Goal: Check status: Check status

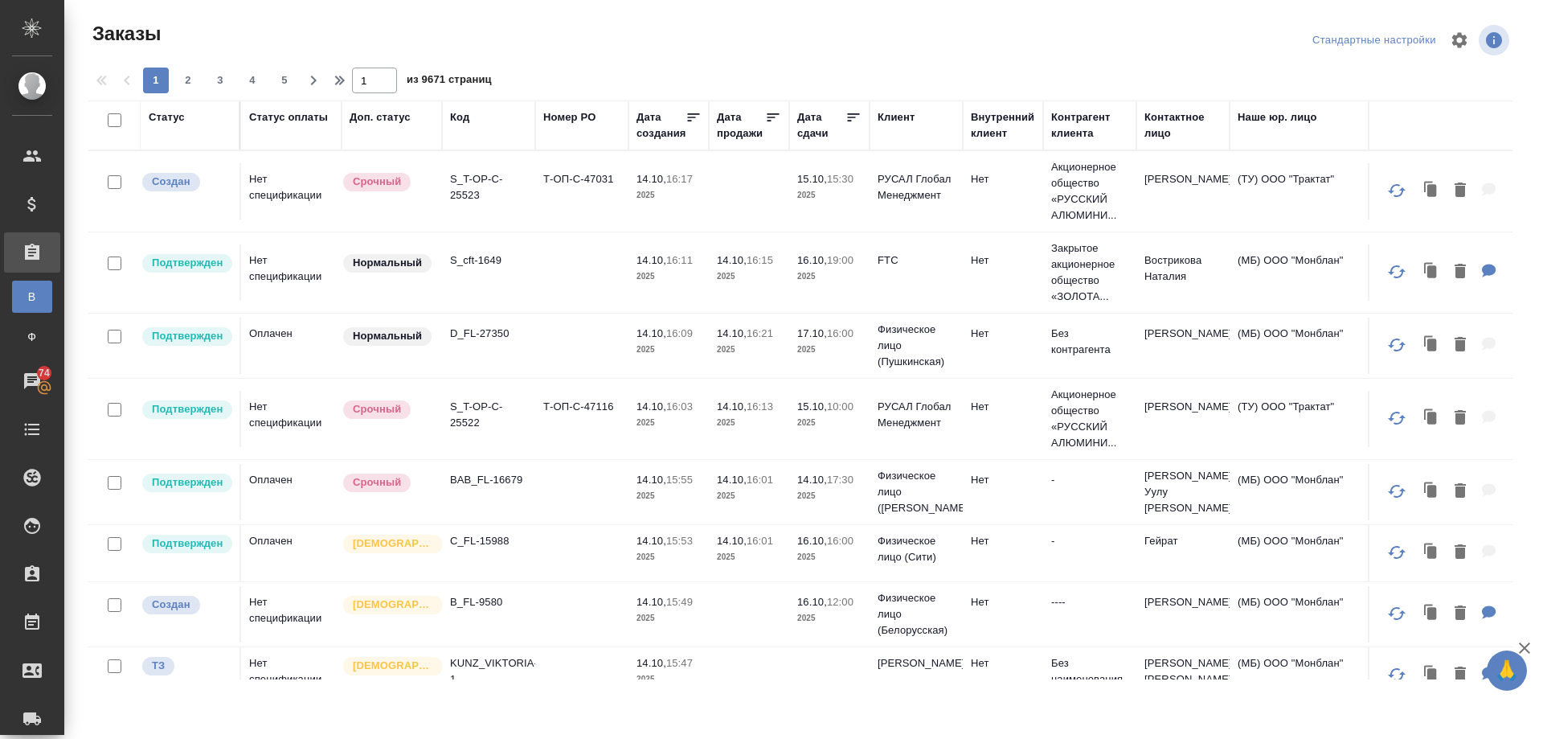
click at [470, 100] on div "Заказы Стандартные настройки 1 2 3 4 5 1 из 9671 страниц Статус Статус оплаты Д…" at bounding box center [807, 344] width 1455 height 688
click at [468, 117] on div "Код" at bounding box center [459, 117] width 19 height 16
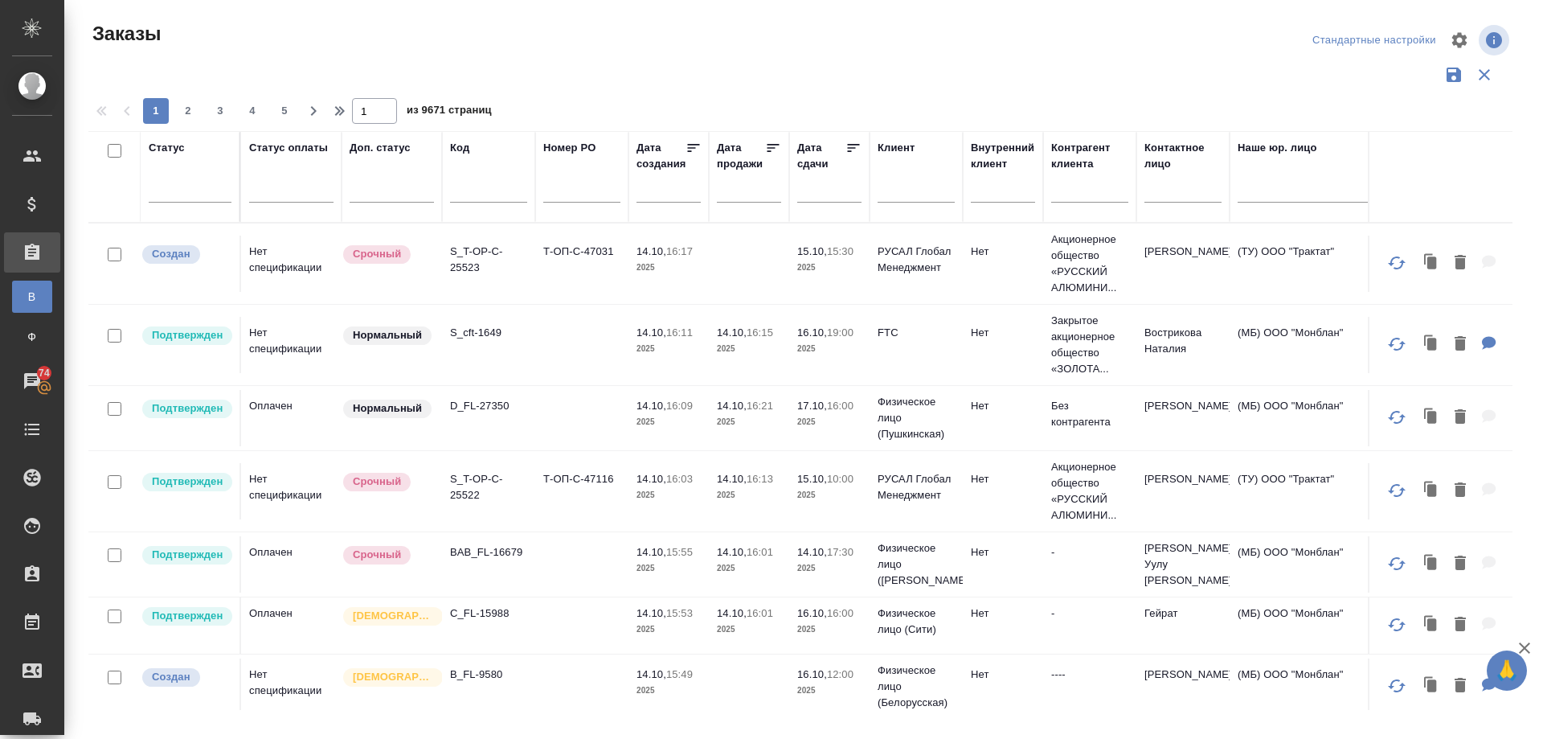
click at [467, 138] on th "Код" at bounding box center [488, 177] width 93 height 92
click at [465, 174] on div at bounding box center [488, 193] width 77 height 39
click at [472, 198] on input "text" at bounding box center [488, 192] width 77 height 20
paste input "KZH_SanofiUA-2064"
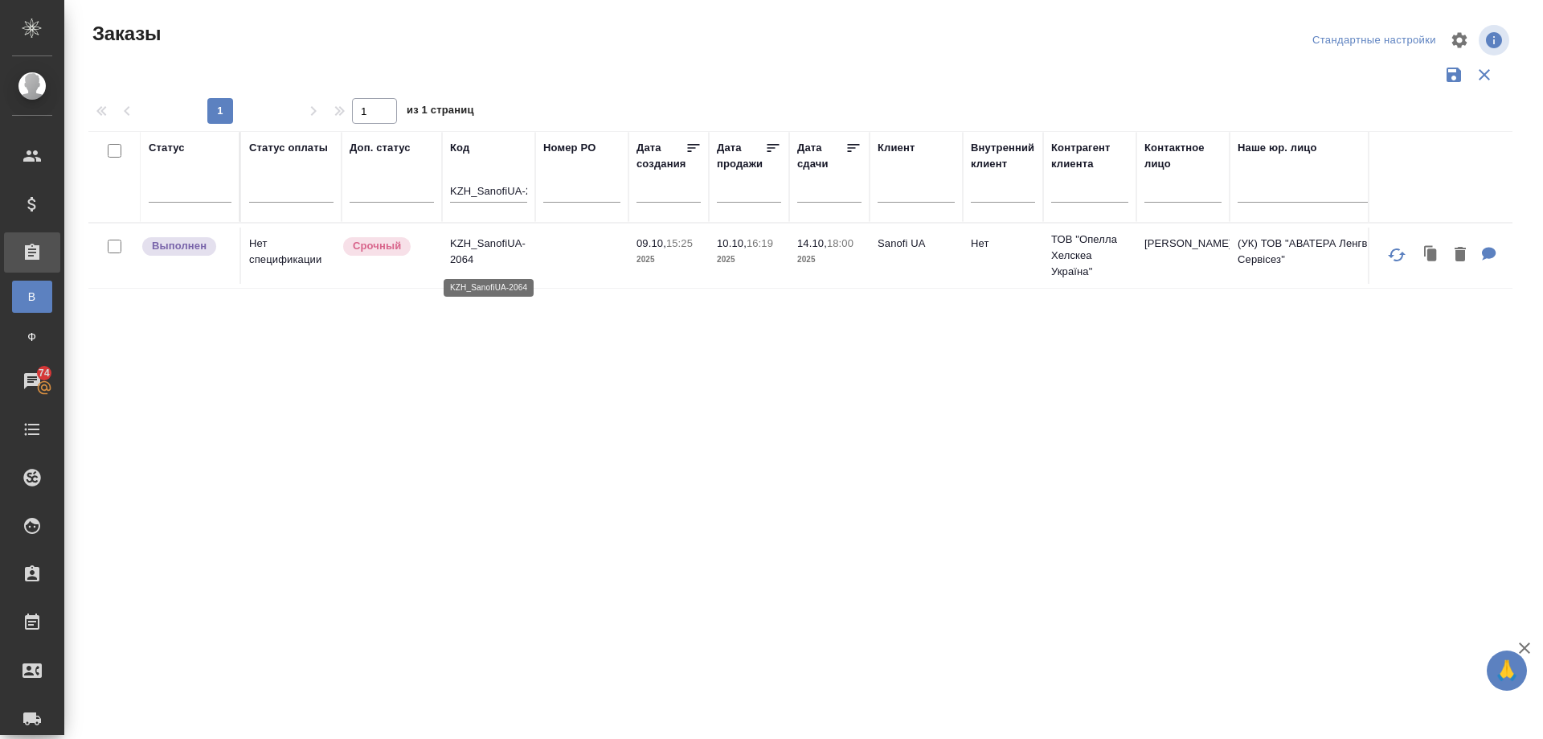
click at [460, 243] on p "KZH_SanofiUA-2064" at bounding box center [488, 252] width 77 height 32
click at [503, 181] on div "KZH_SanofiUA-2064" at bounding box center [488, 193] width 77 height 39
drag, startPoint x: 446, startPoint y: 189, endPoint x: 460, endPoint y: 189, distance: 13.7
click at [460, 189] on th "Код KZH_SanofiUA-2064" at bounding box center [488, 177] width 93 height 92
click at [448, 191] on th "Код KZH_SanofiUA-2064" at bounding box center [488, 177] width 93 height 92
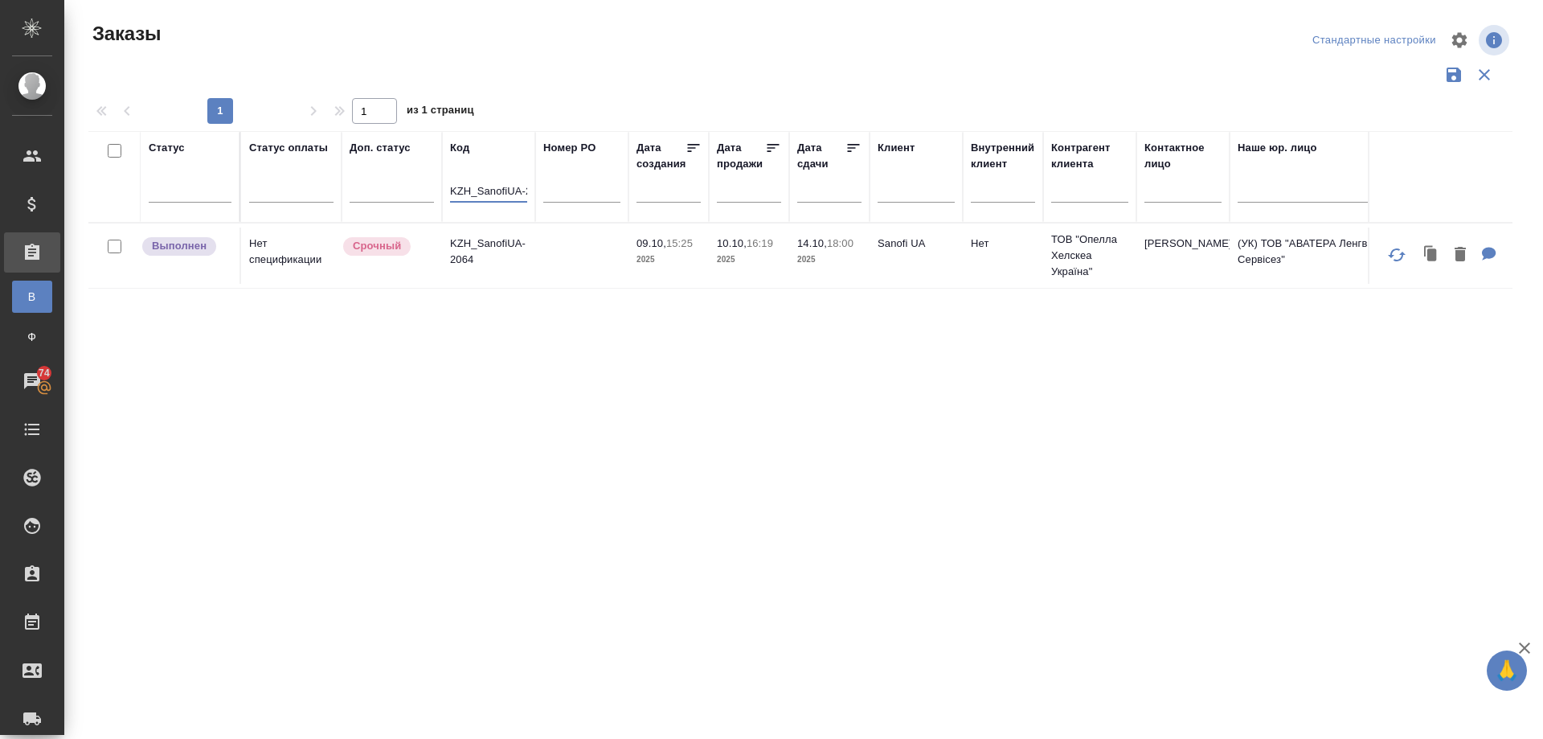
scroll to position [0, 22]
drag, startPoint x: 451, startPoint y: 192, endPoint x: 617, endPoint y: 180, distance: 166.8
click at [617, 180] on tr "Статус Статус оплаты Доп. статус Код KZH_SanofiUA-2064 Номер PO Дата создания Д…" at bounding box center [1433, 177] width 2691 height 92
paste input "5"
type input "KZH_SanofiUA-2065"
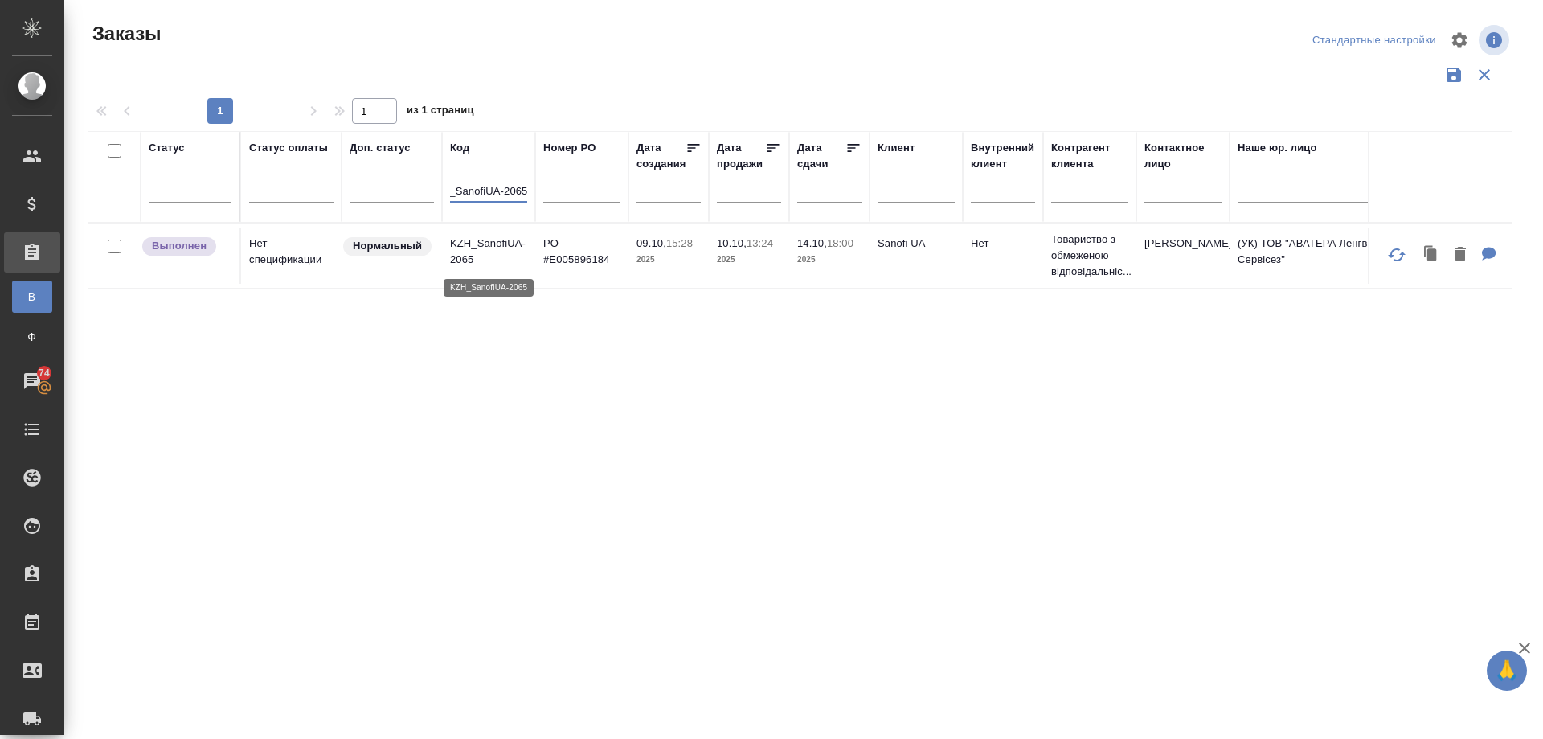
scroll to position [0, 0]
click at [473, 236] on p "KZH_SanofiUA-2065" at bounding box center [488, 252] width 77 height 32
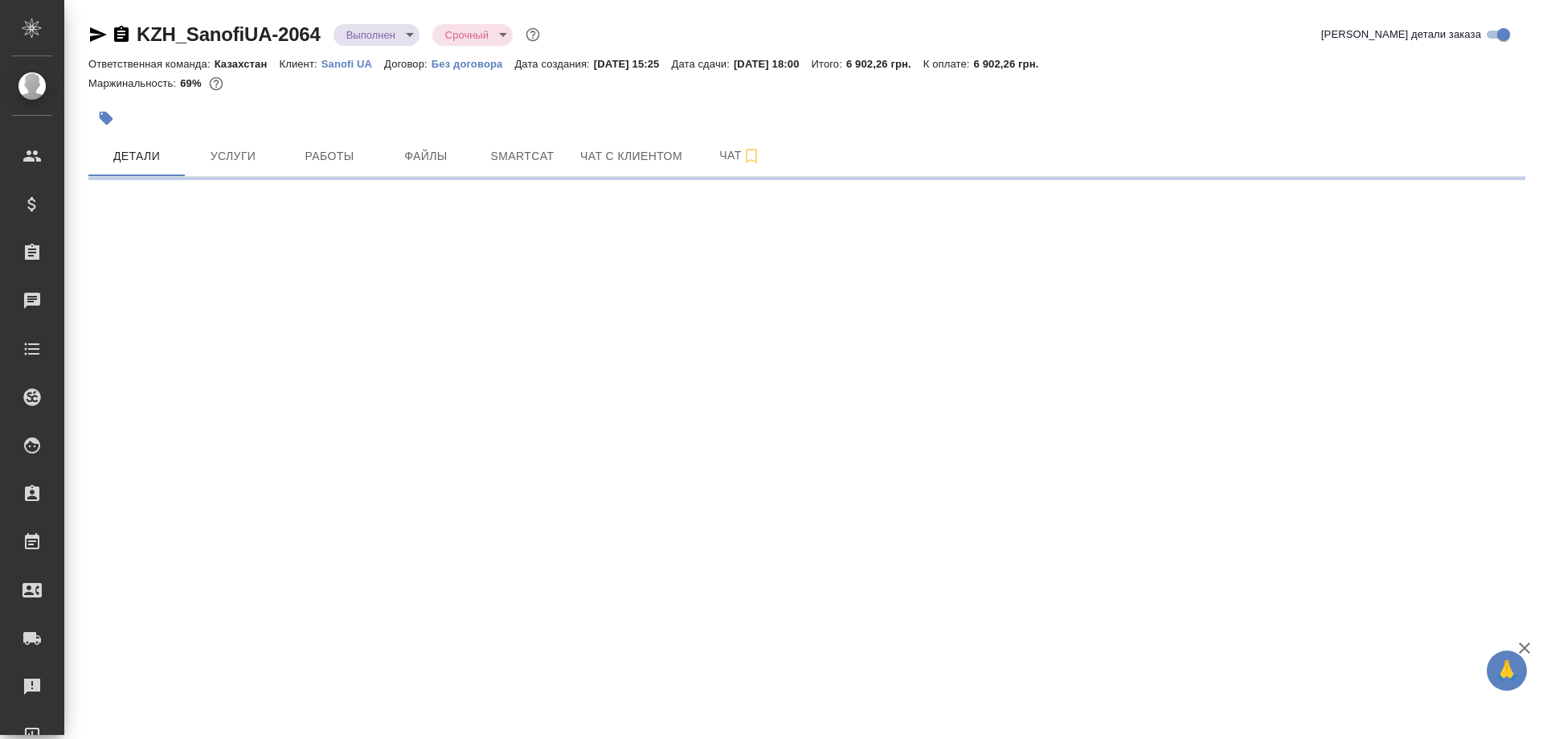
select select "RU"
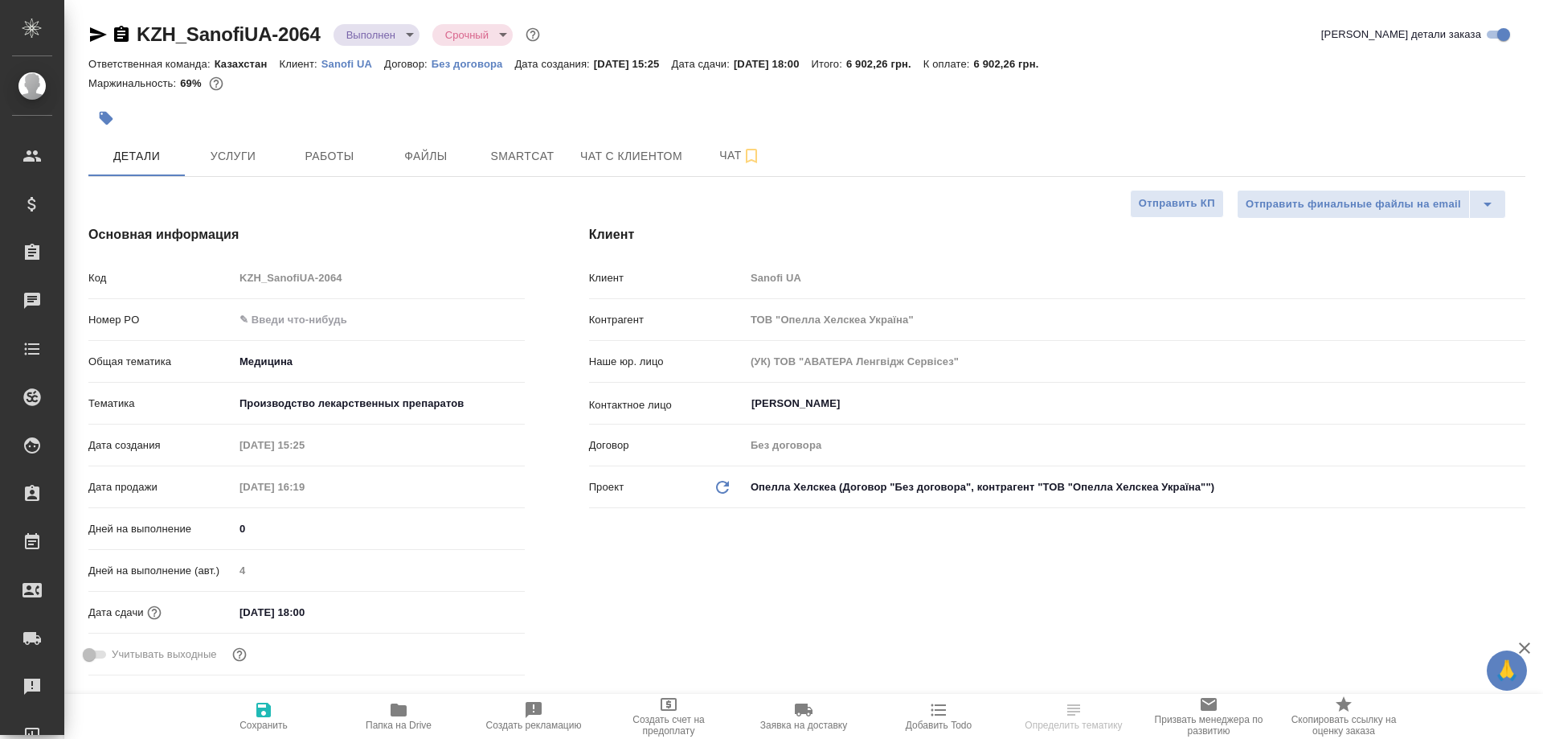
type textarea "x"
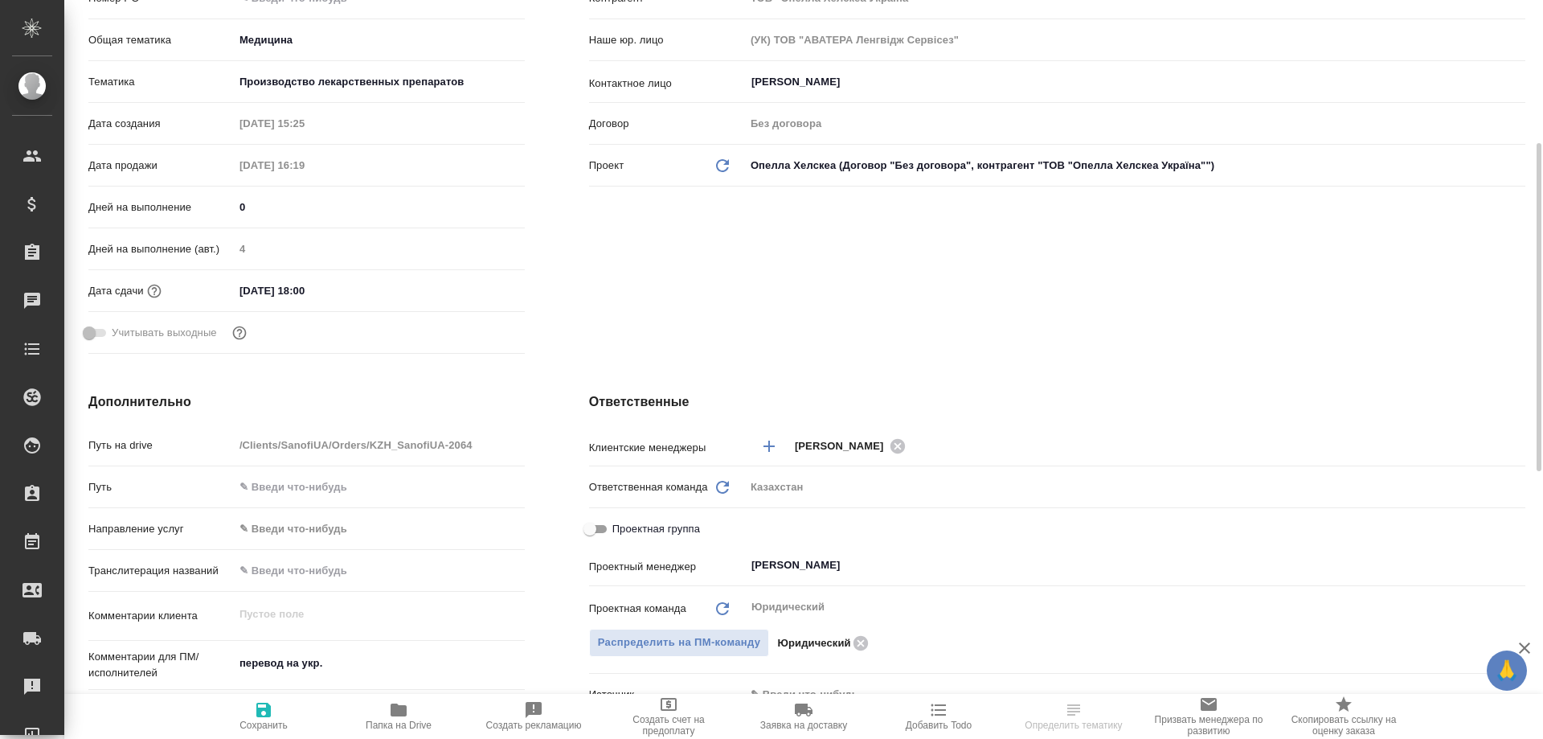
click at [397, 710] on icon "button" at bounding box center [399, 709] width 16 height 13
type textarea "x"
select select "RU"
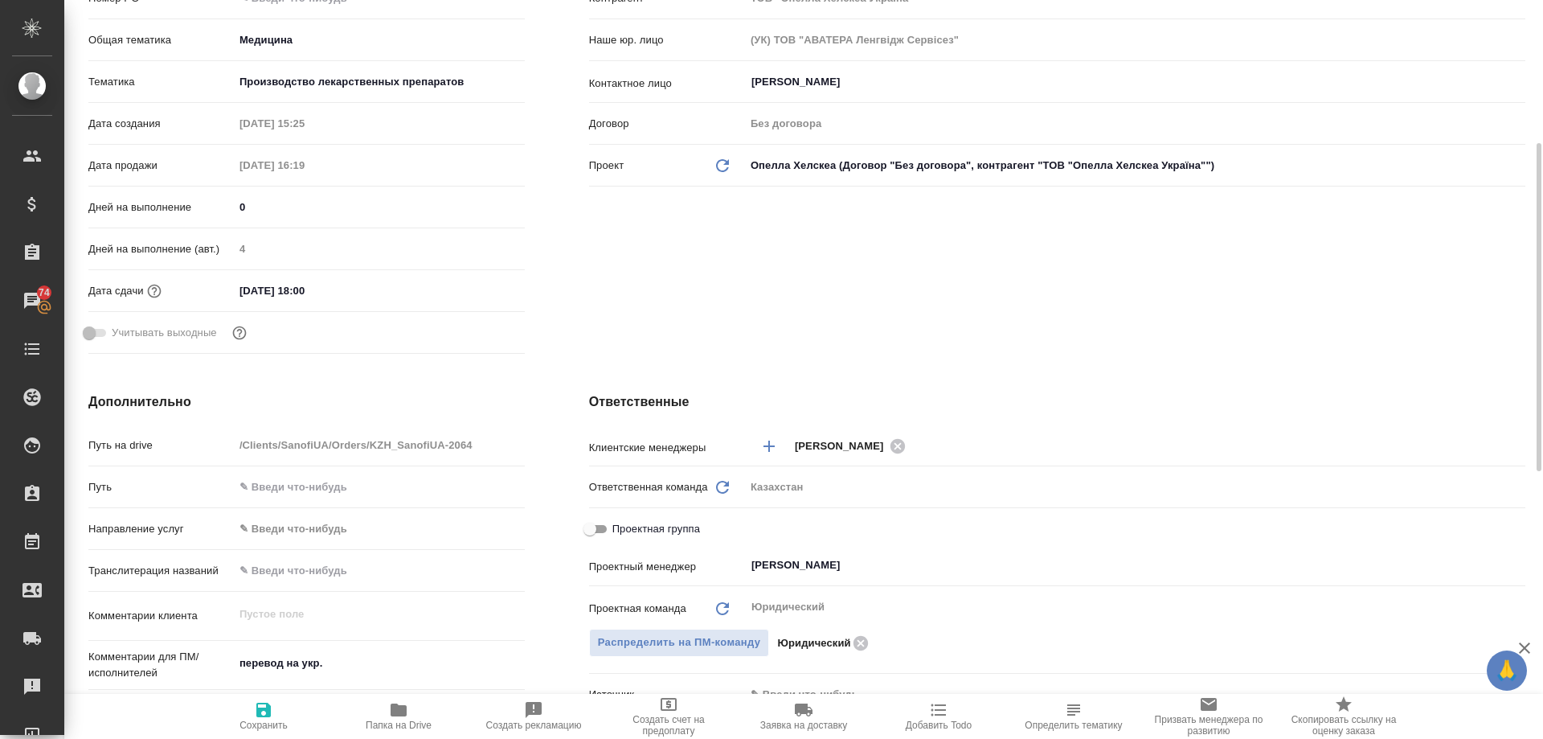
type textarea "x"
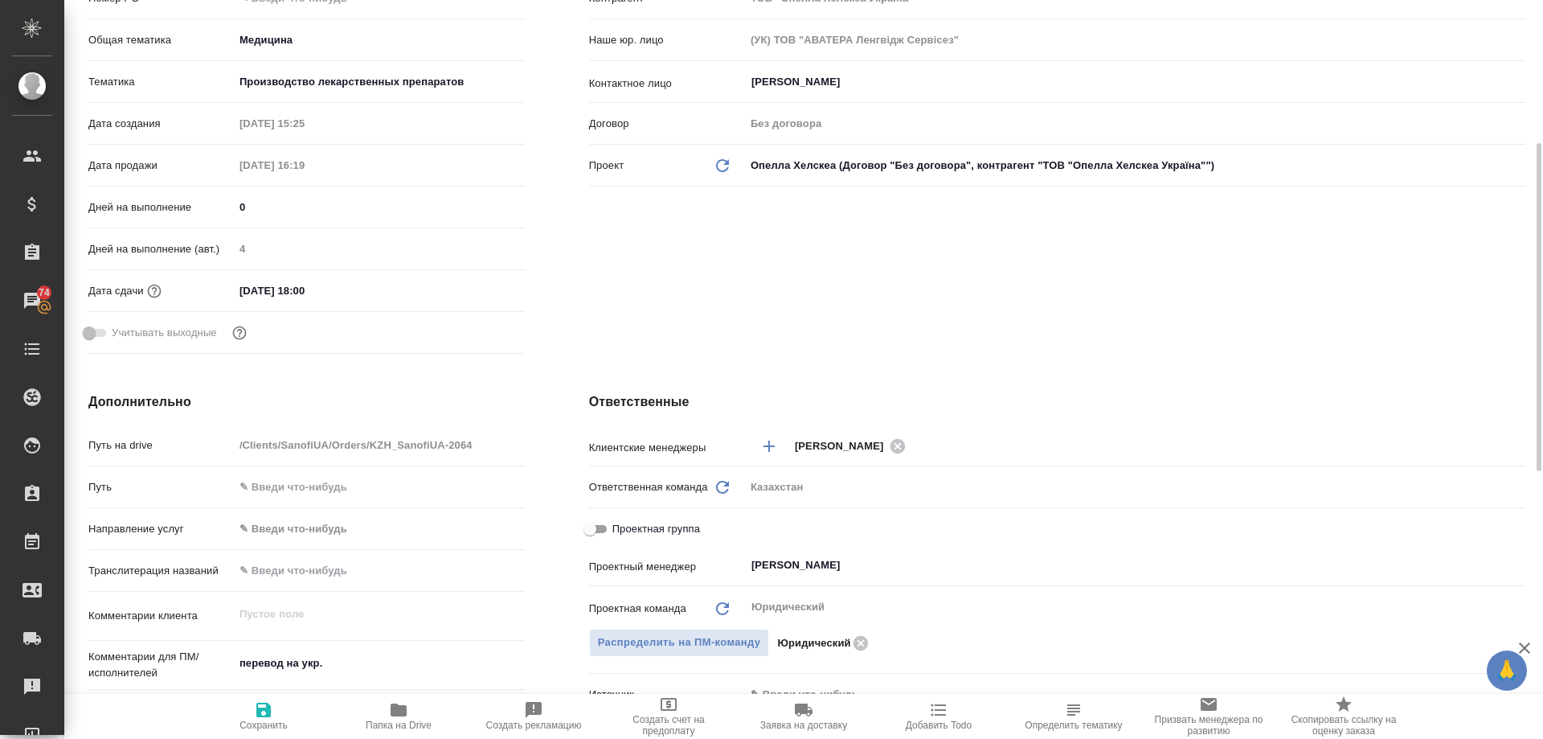
type textarea "x"
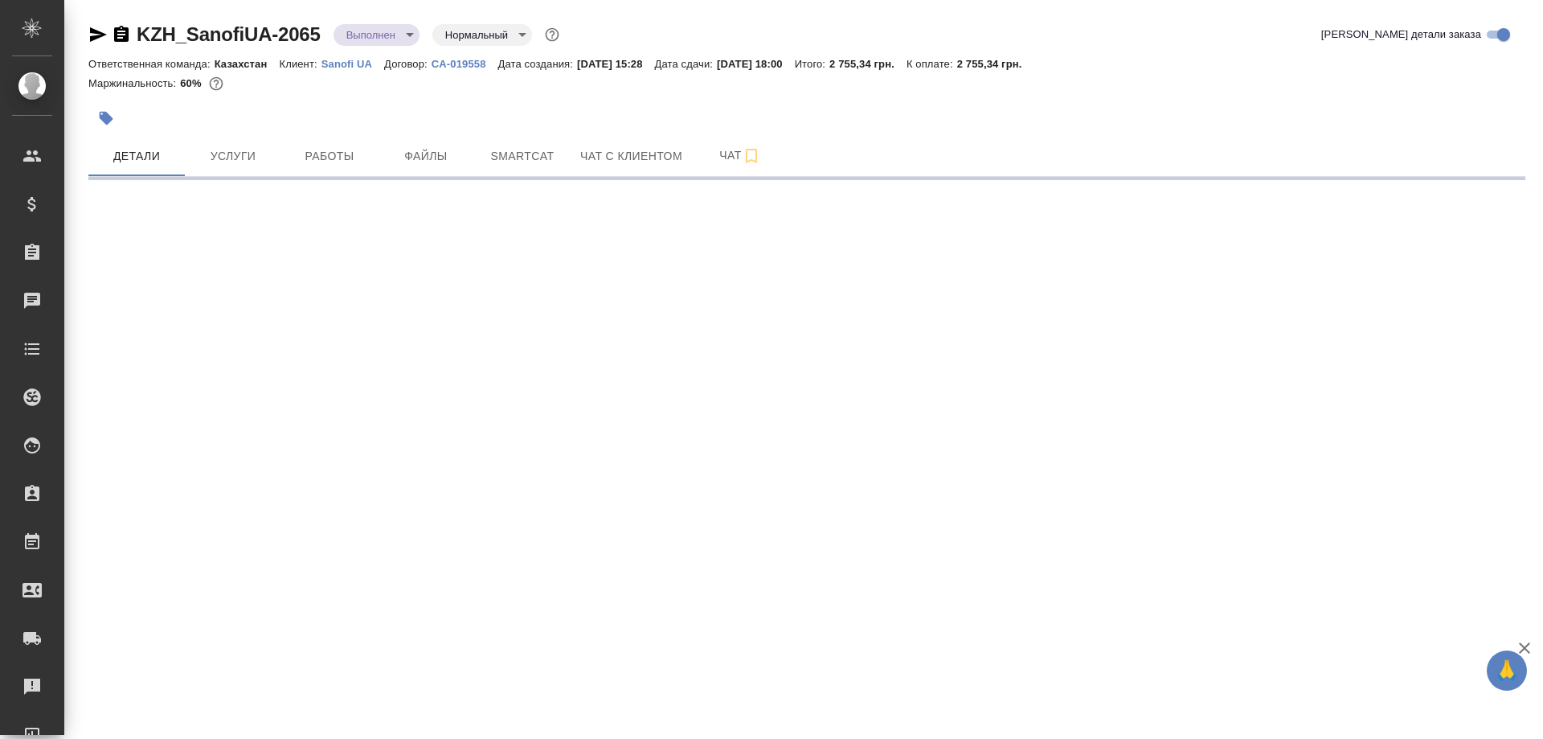
select select "RU"
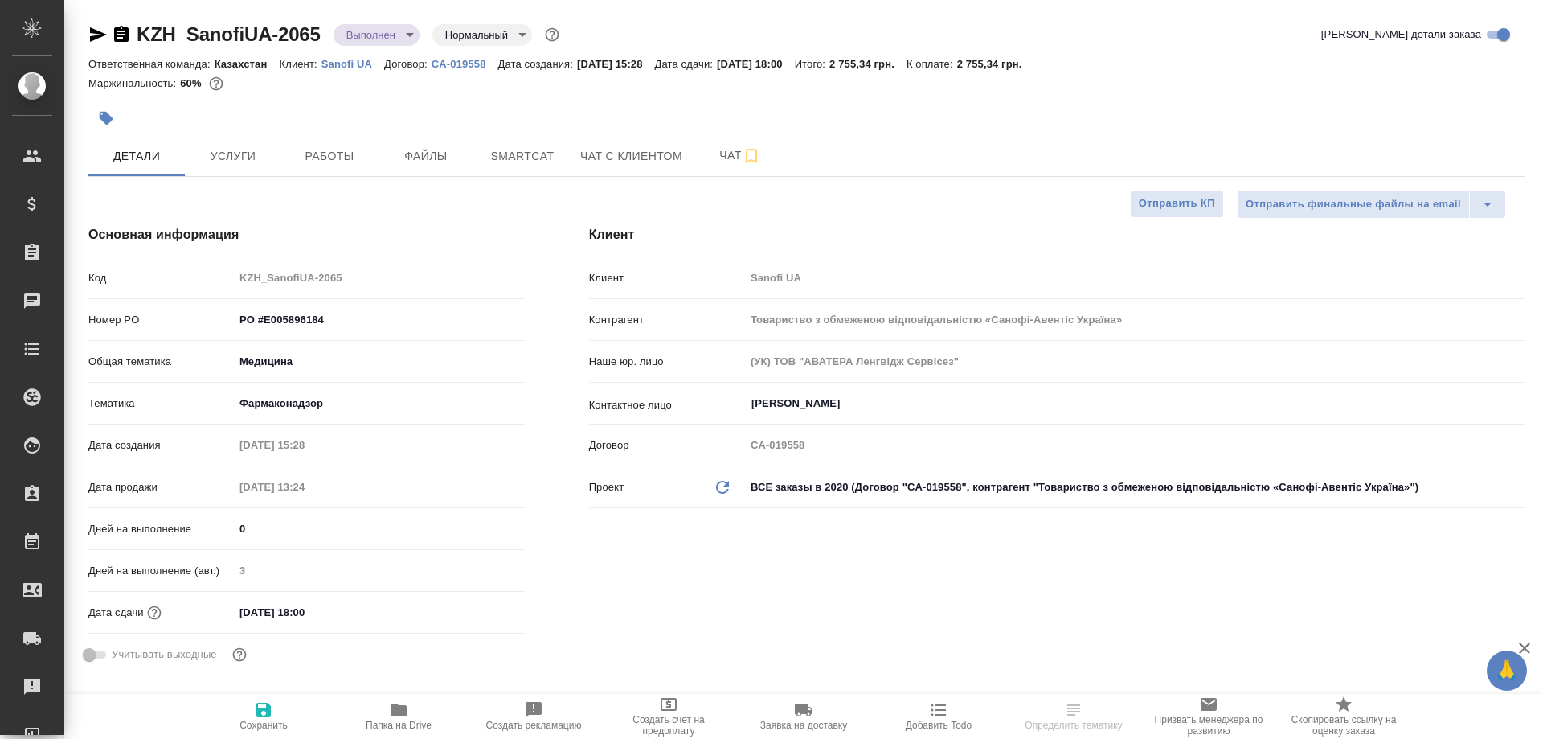
type textarea "x"
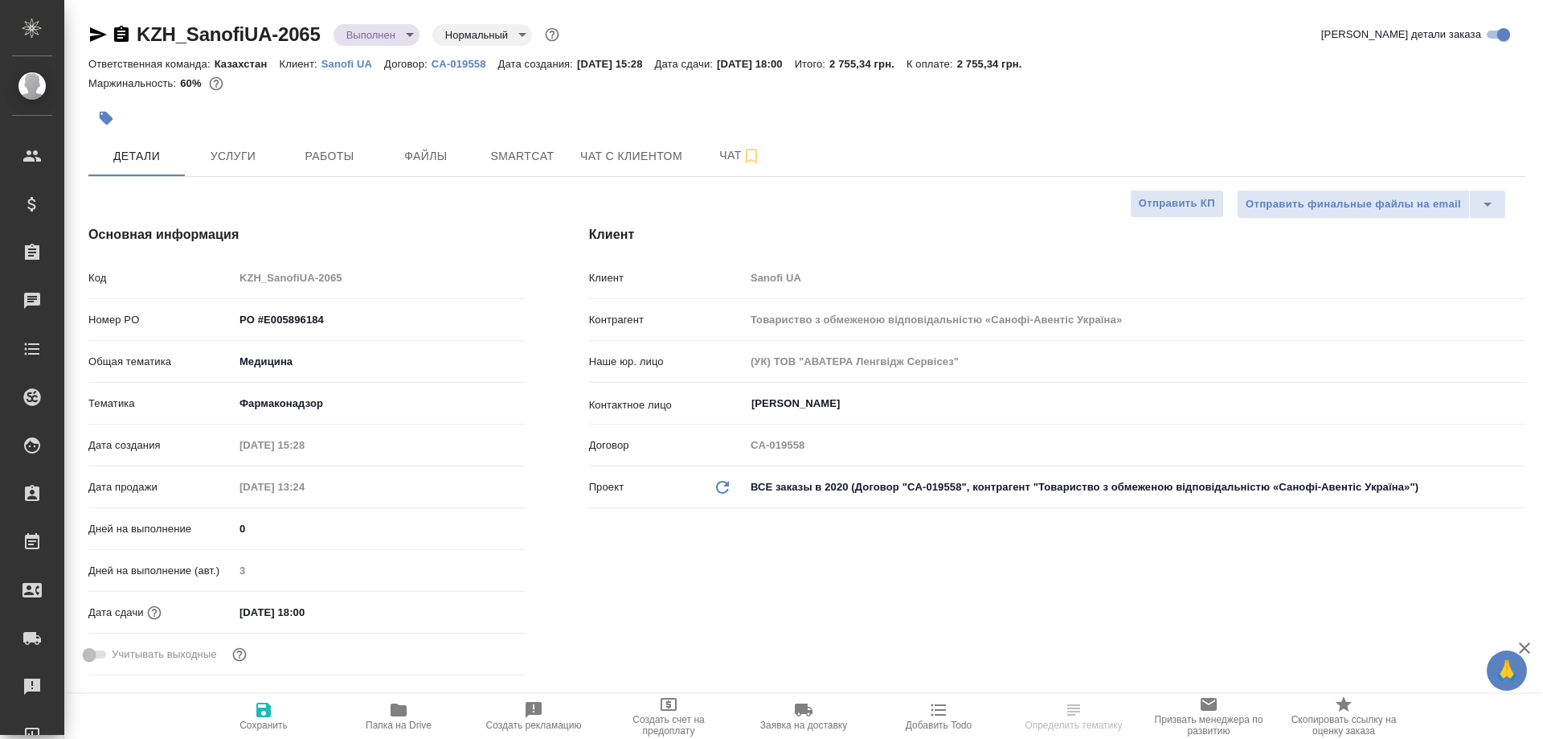
type textarea "x"
click at [402, 707] on icon "button" at bounding box center [399, 709] width 16 height 13
select select "RU"
type textarea "x"
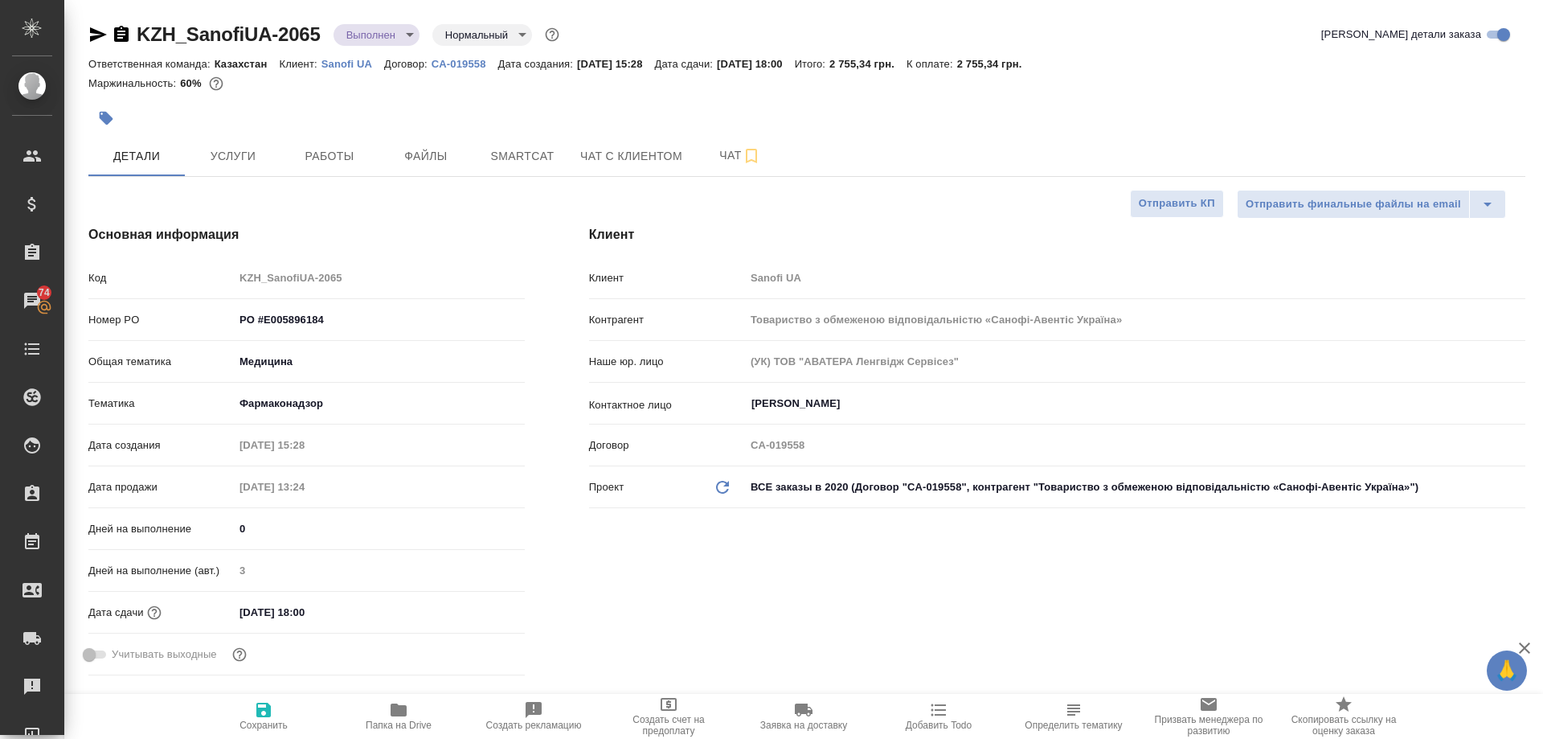
type textarea "x"
